Goal: Task Accomplishment & Management: Manage account settings

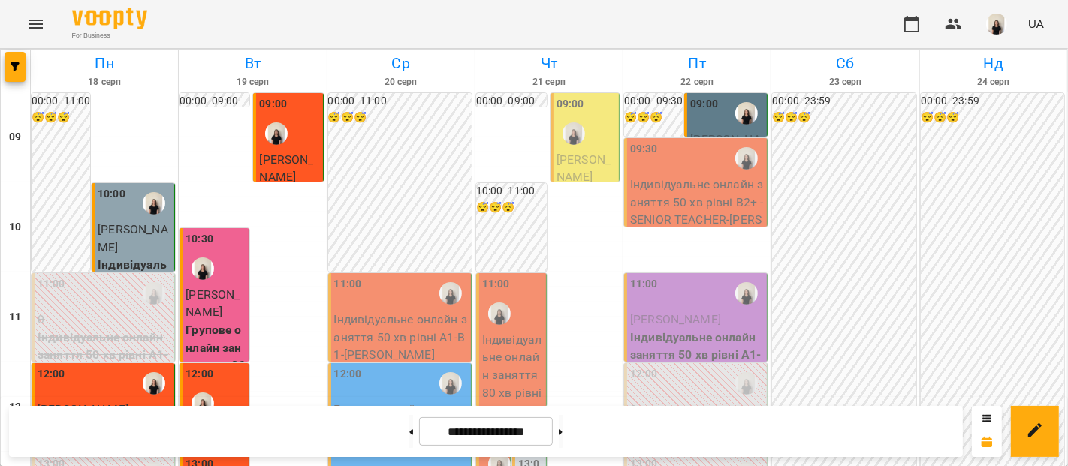
scroll to position [140, 0]
click at [417, 311] on p "Індивідуальне онлайн заняття 50 хв рівні А1-В1 - [PERSON_NAME]" at bounding box center [401, 337] width 134 height 53
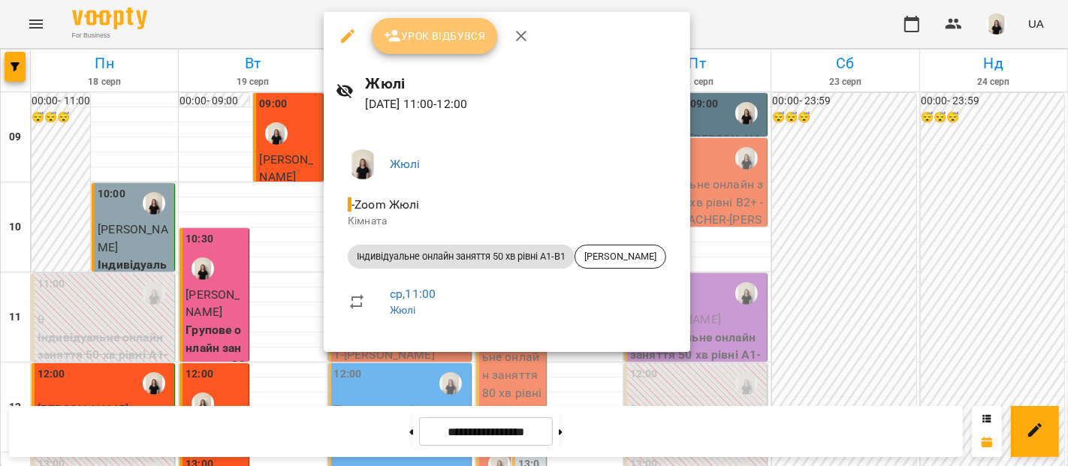
click at [448, 44] on span "Урок відбувся" at bounding box center [435, 36] width 102 height 18
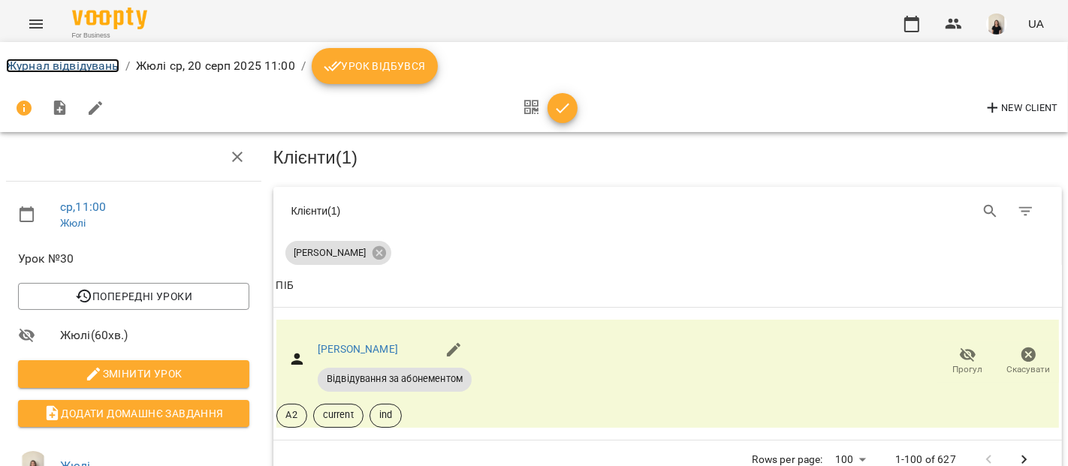
click at [91, 67] on link "Журнал відвідувань" at bounding box center [62, 66] width 113 height 14
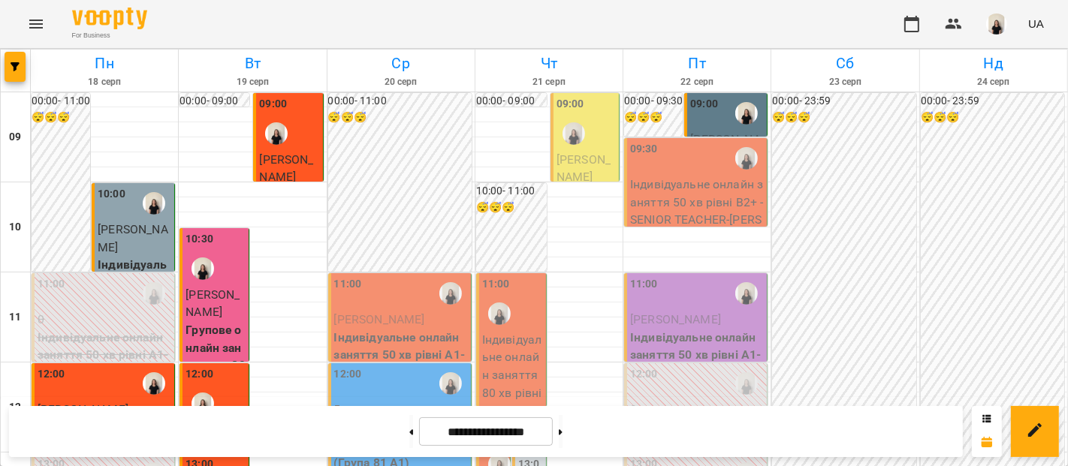
click at [409, 312] on p "[PERSON_NAME]" at bounding box center [401, 320] width 134 height 18
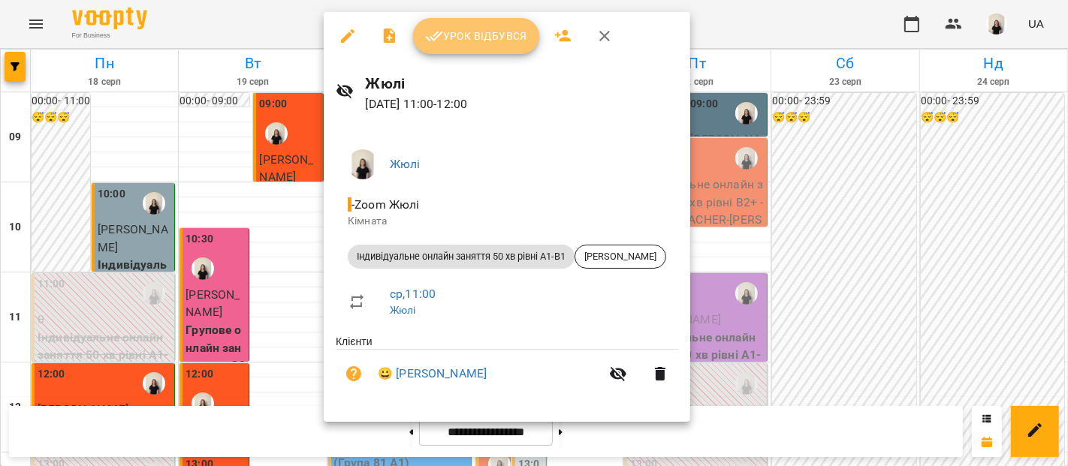
click at [473, 40] on span "Урок відбувся" at bounding box center [476, 36] width 102 height 18
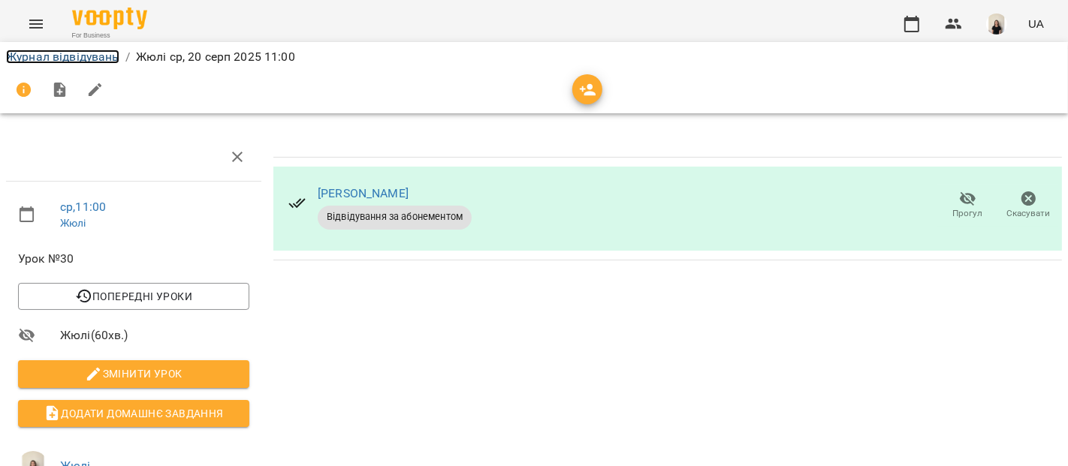
click at [96, 53] on link "Журнал відвідувань" at bounding box center [62, 57] width 113 height 14
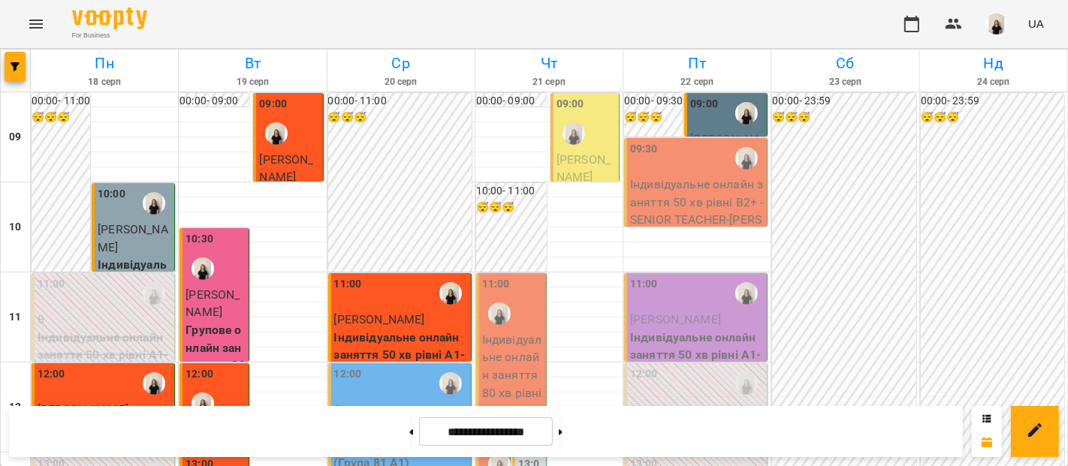
scroll to position [31, 0]
